Goal: Navigation & Orientation: Go to known website

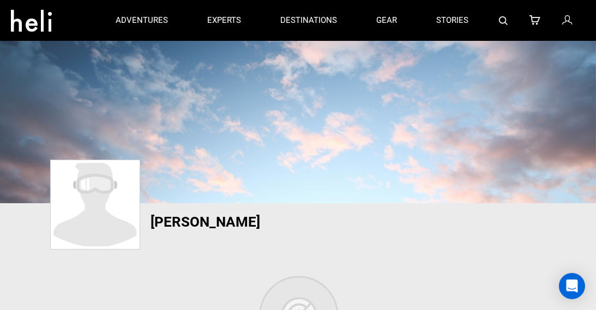
drag, startPoint x: 600, startPoint y: 60, endPoint x: 603, endPoint y: 11, distance: 48.7
click at [596, 11] on html "adventures experts destinations gear stories search cart sign in search Suggest…" at bounding box center [298, 155] width 596 height 310
